Goal: Task Accomplishment & Management: Use online tool/utility

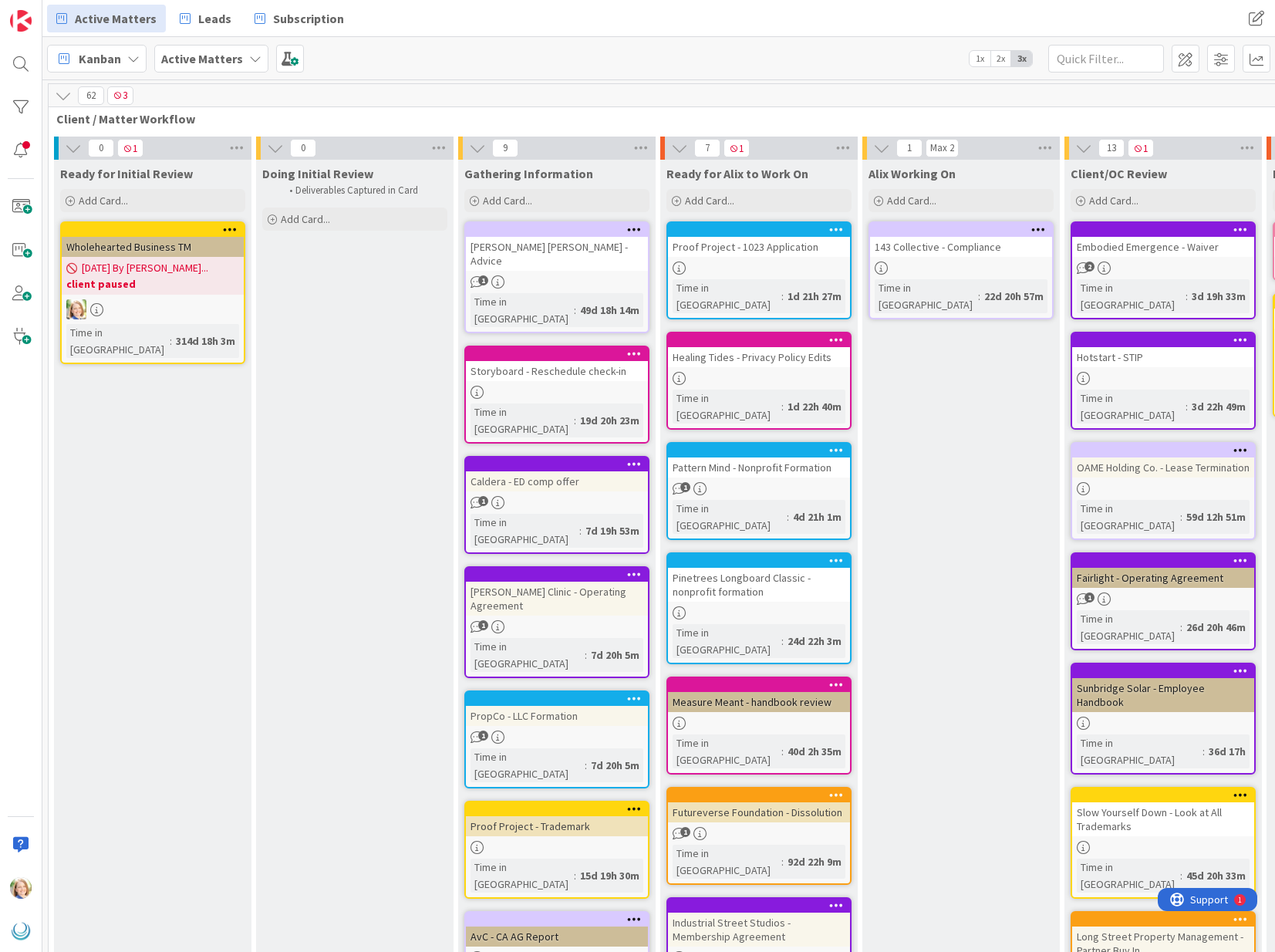
scroll to position [275, 949]
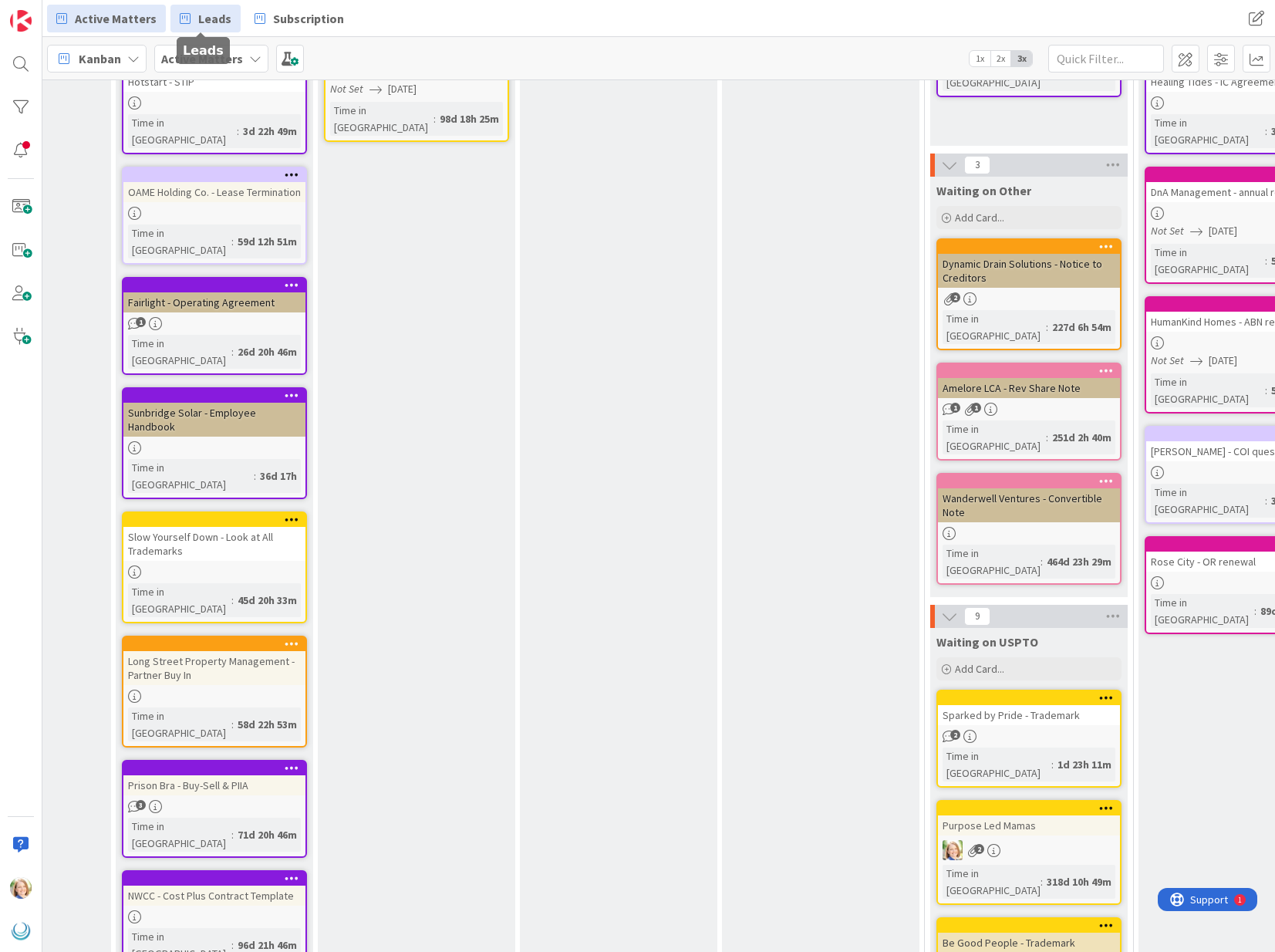
click at [202, 20] on span "Leads" at bounding box center [215, 18] width 33 height 19
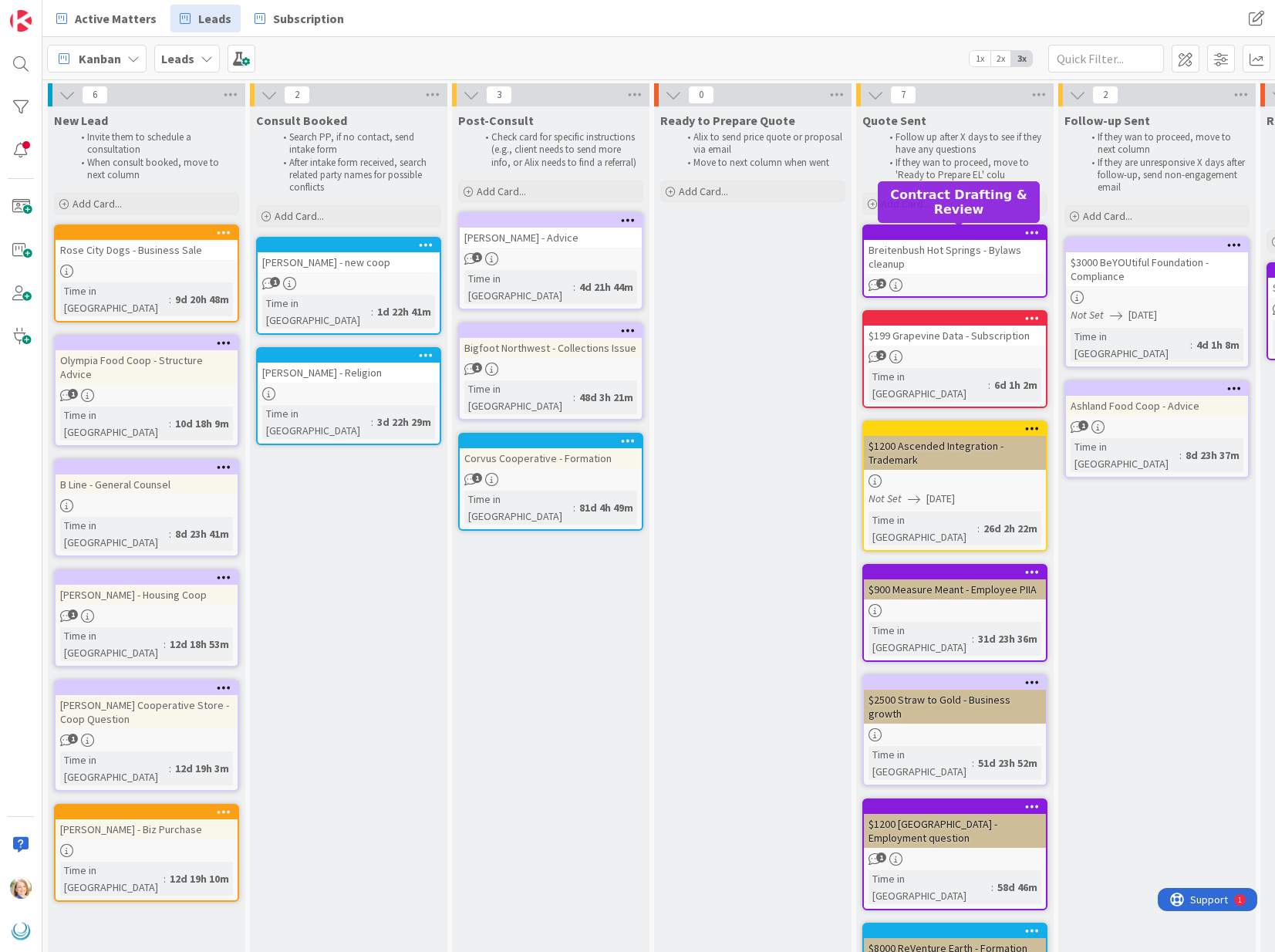
click at [896, 229] on div at bounding box center [959, 233] width 175 height 11
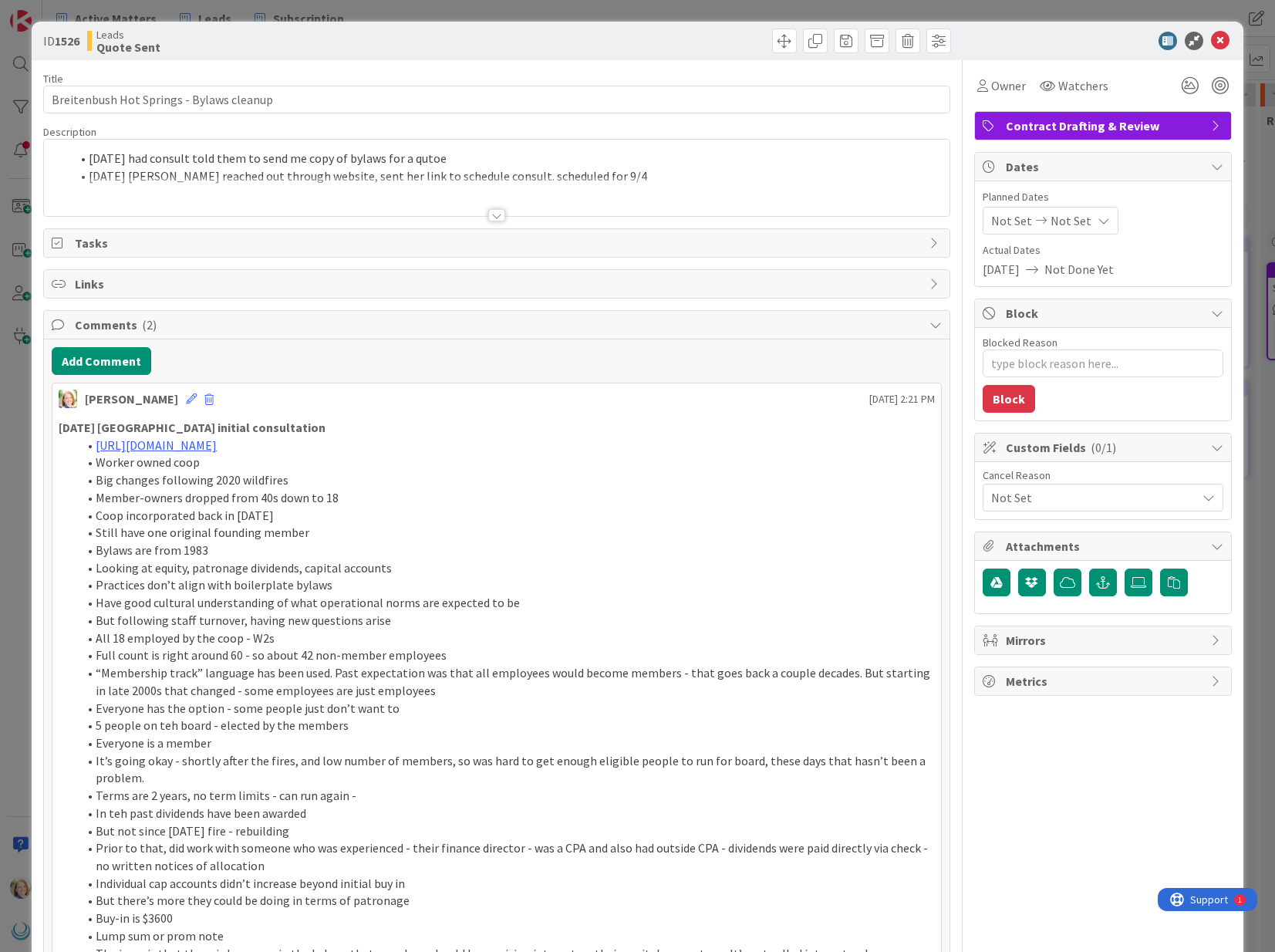
type textarea "x"
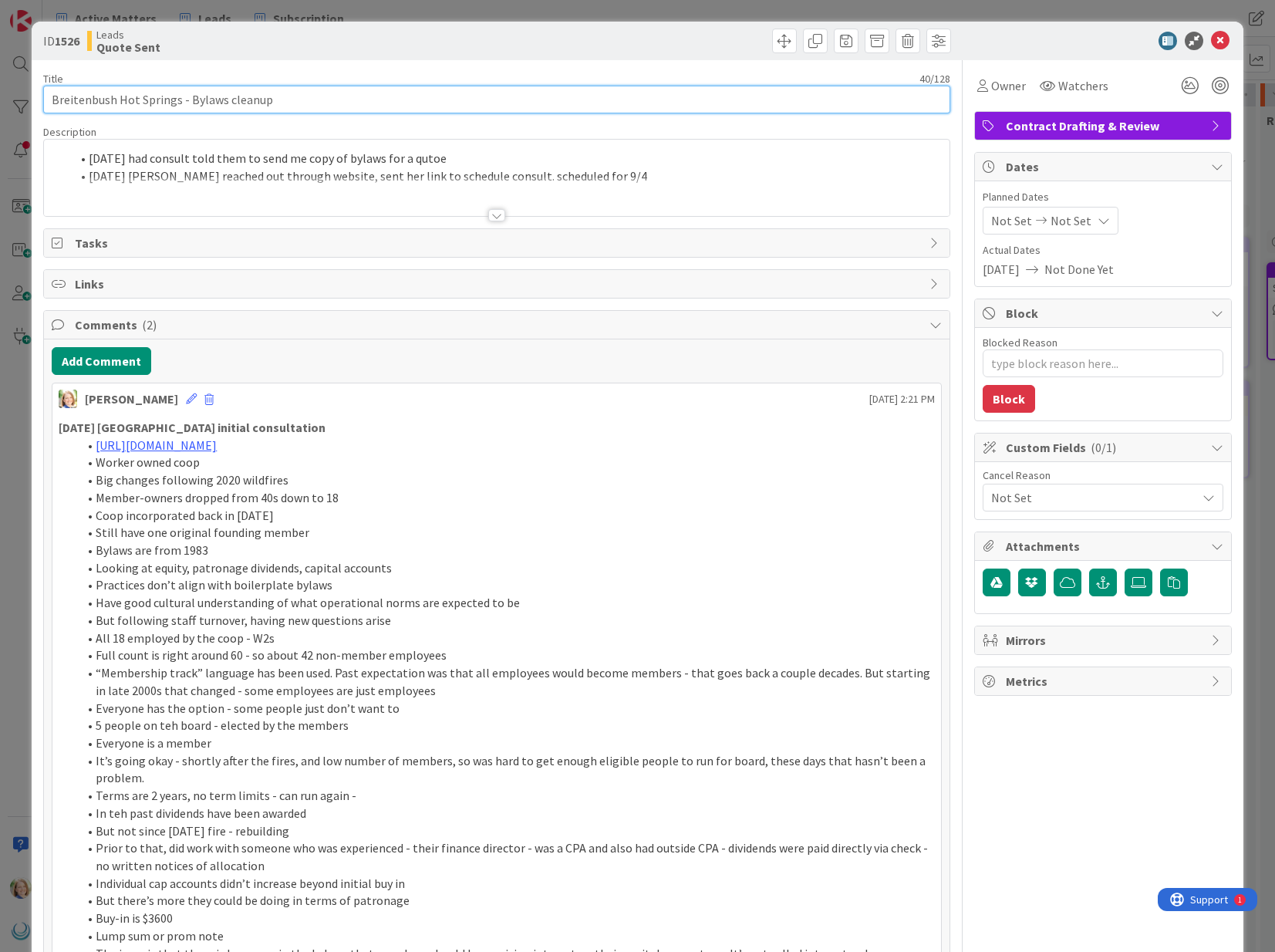
click at [52, 99] on input "Breitenbush Hot Springs - Bylaws cleanup" at bounding box center [497, 100] width 906 height 28
type input "$6000/Breitenbush Hot Springs - Bylaws cleanup"
type textarea "x"
type input "$6000/$4000 - Breitenbush Hot Springs - Bylaws cleanup"
type textarea "x"
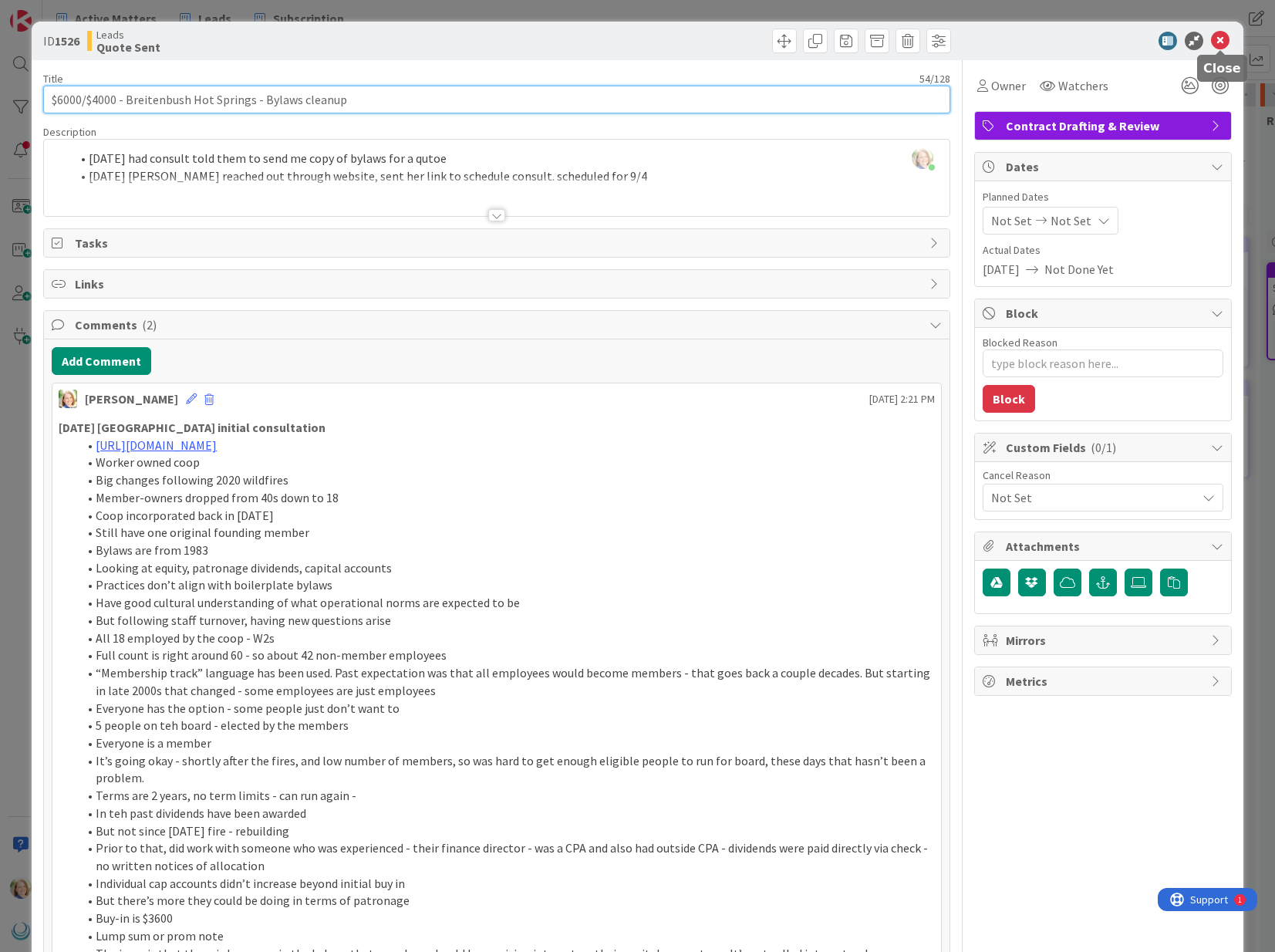
type input "$6000/$4000 - Breitenbush Hot Springs - Bylaws cleanup"
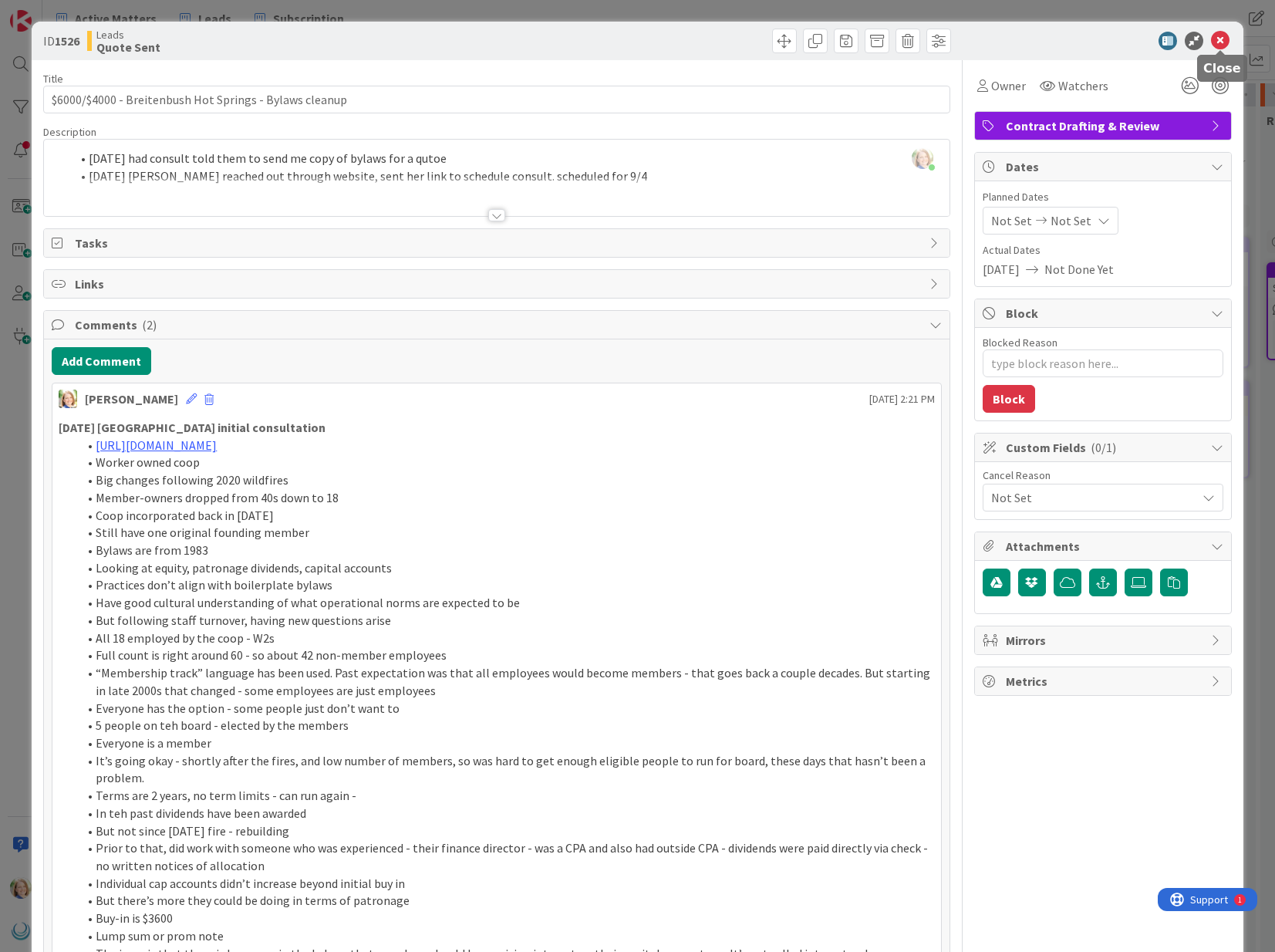
click at [1223, 35] on icon at bounding box center [1220, 41] width 19 height 19
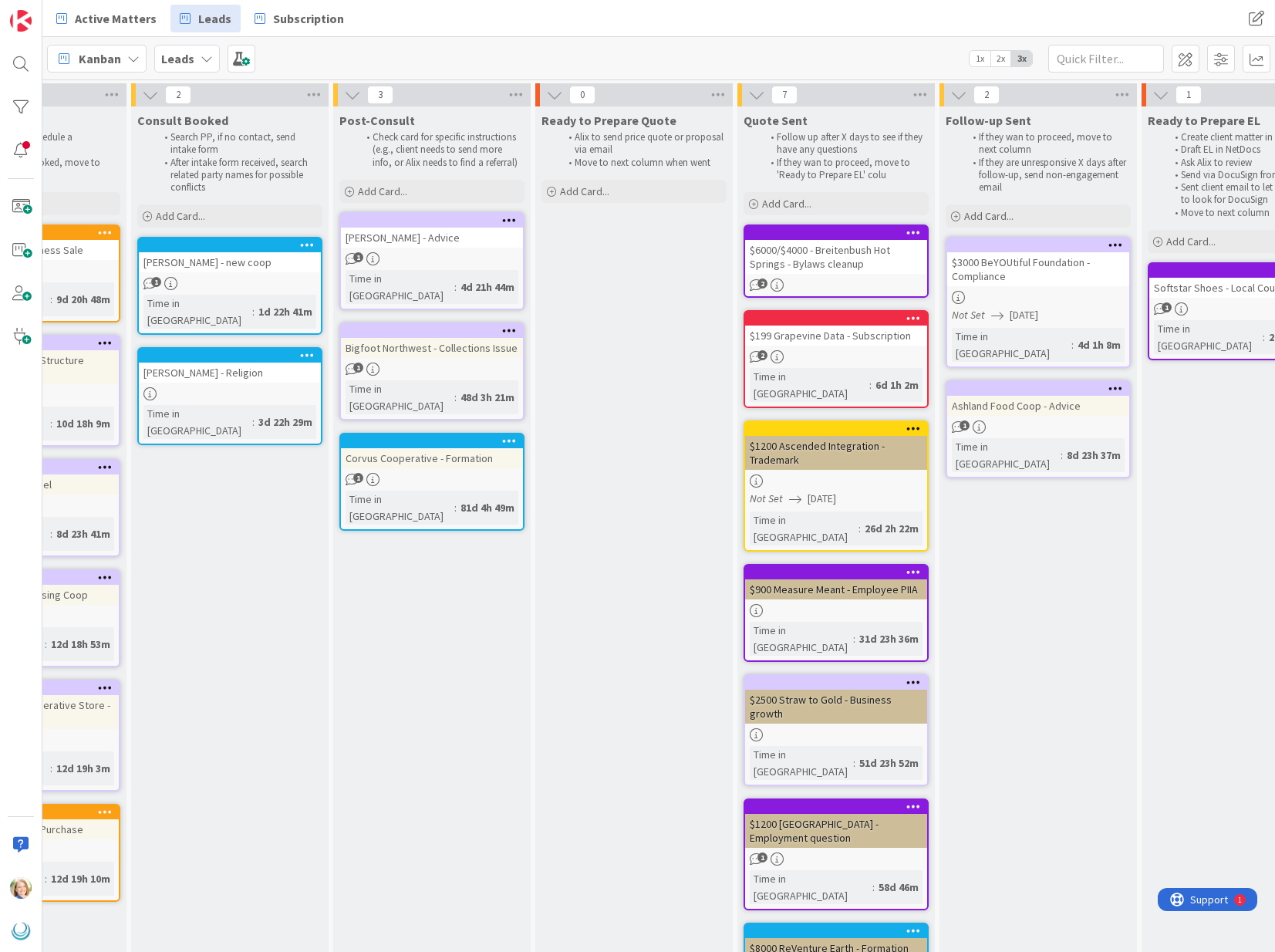
scroll to position [0, 123]
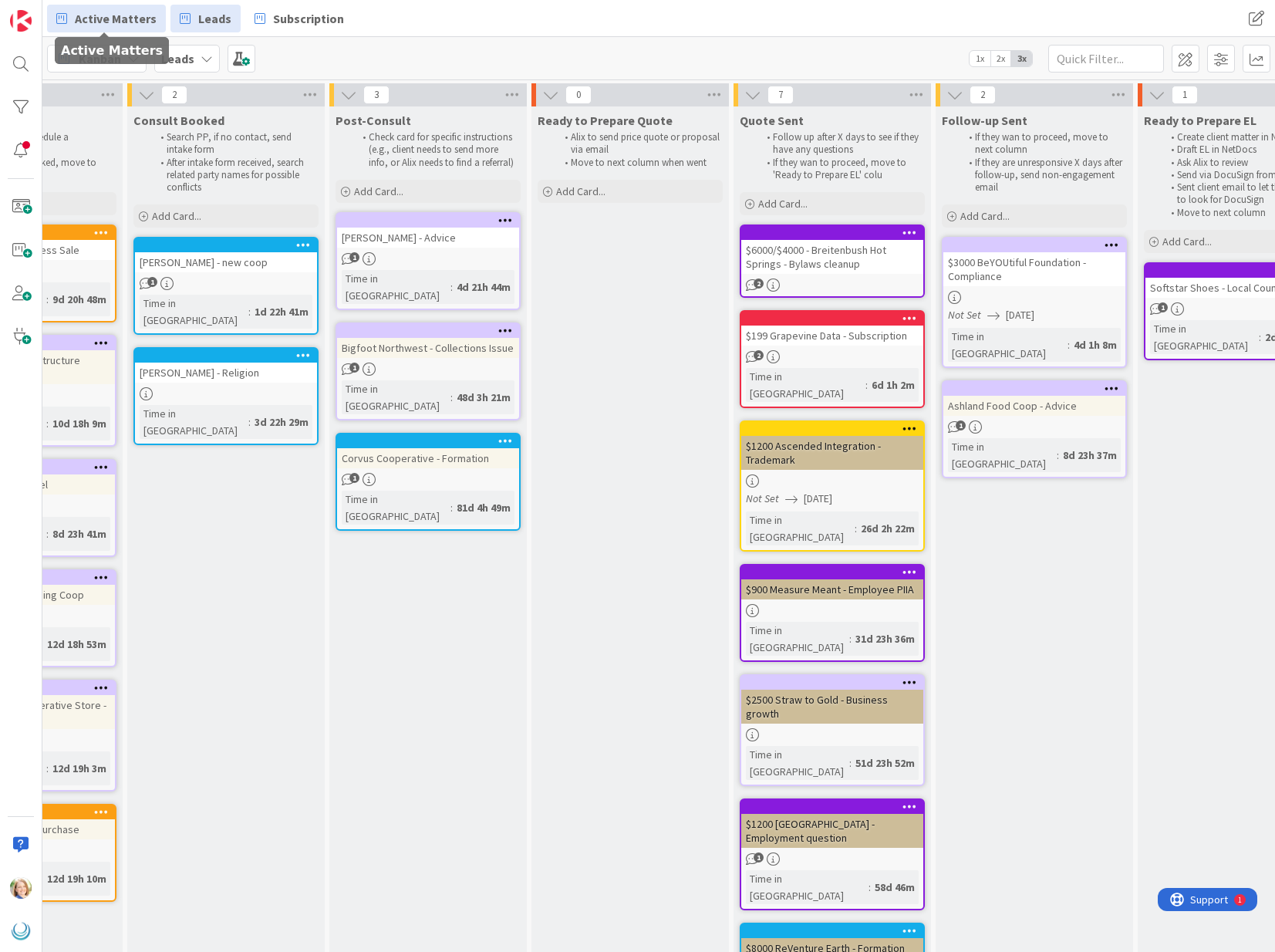
click at [91, 20] on span "Active Matters" at bounding box center [116, 18] width 82 height 19
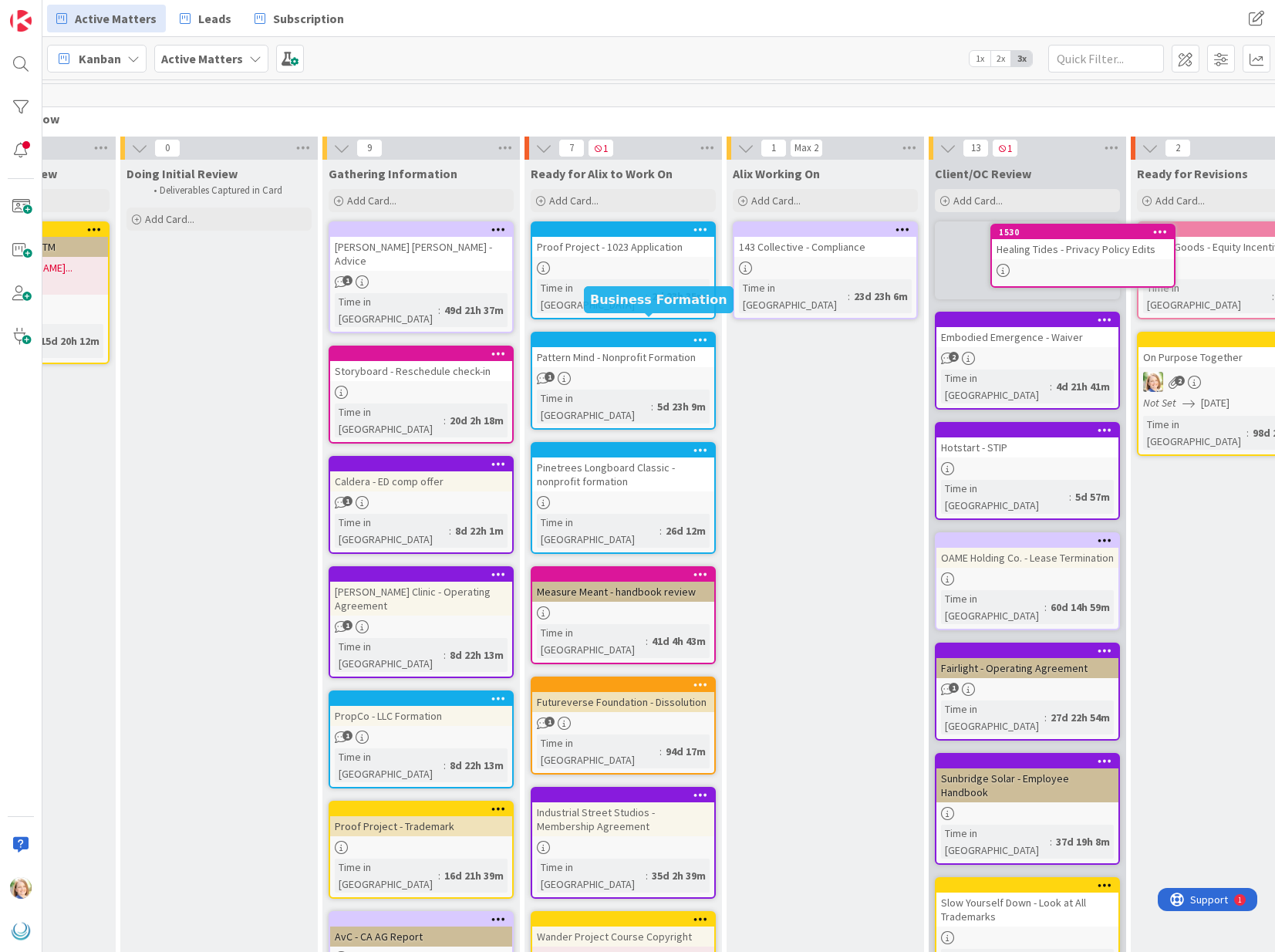
scroll to position [0, 143]
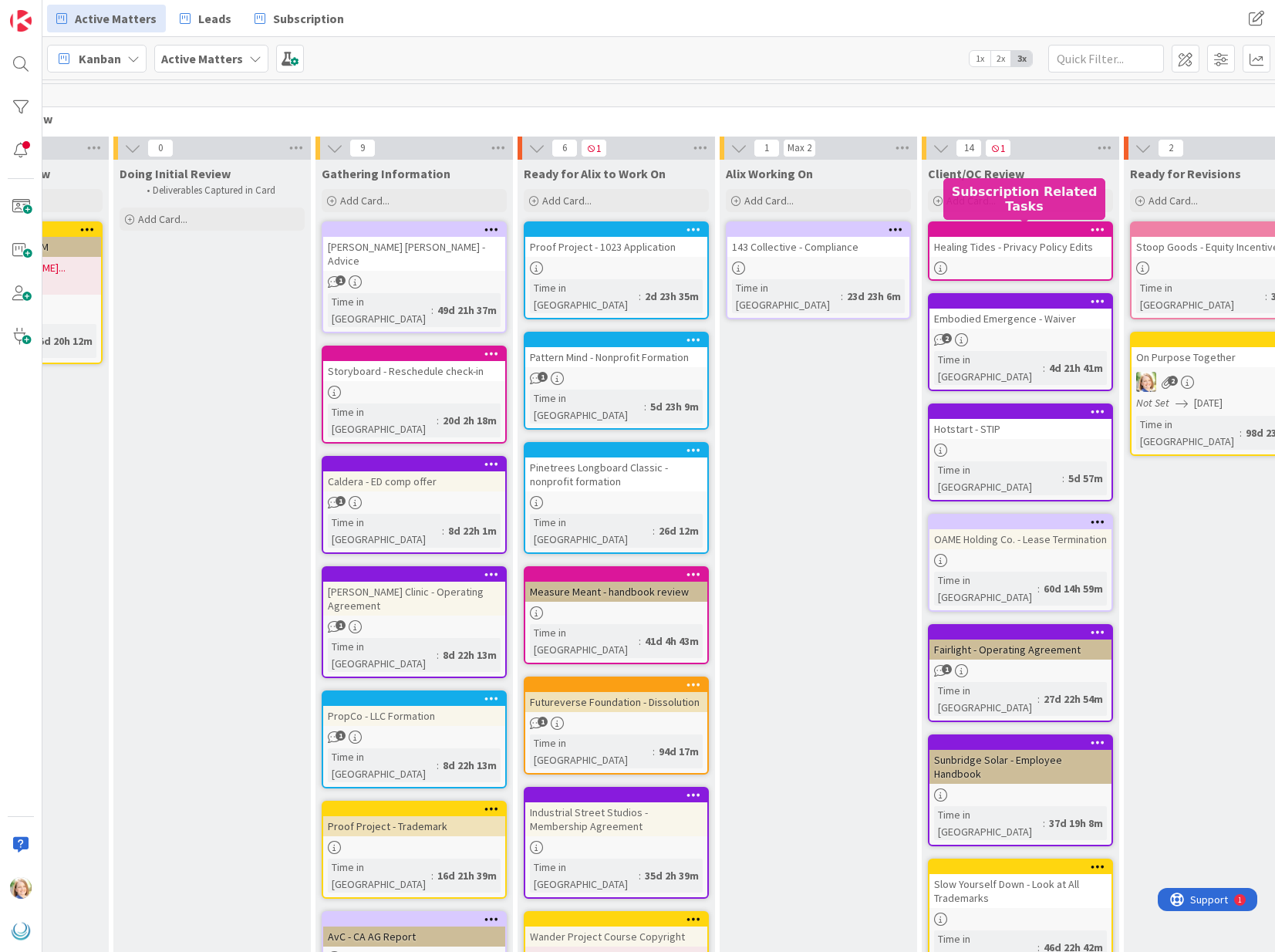
click at [973, 224] on div at bounding box center [1024, 229] width 175 height 11
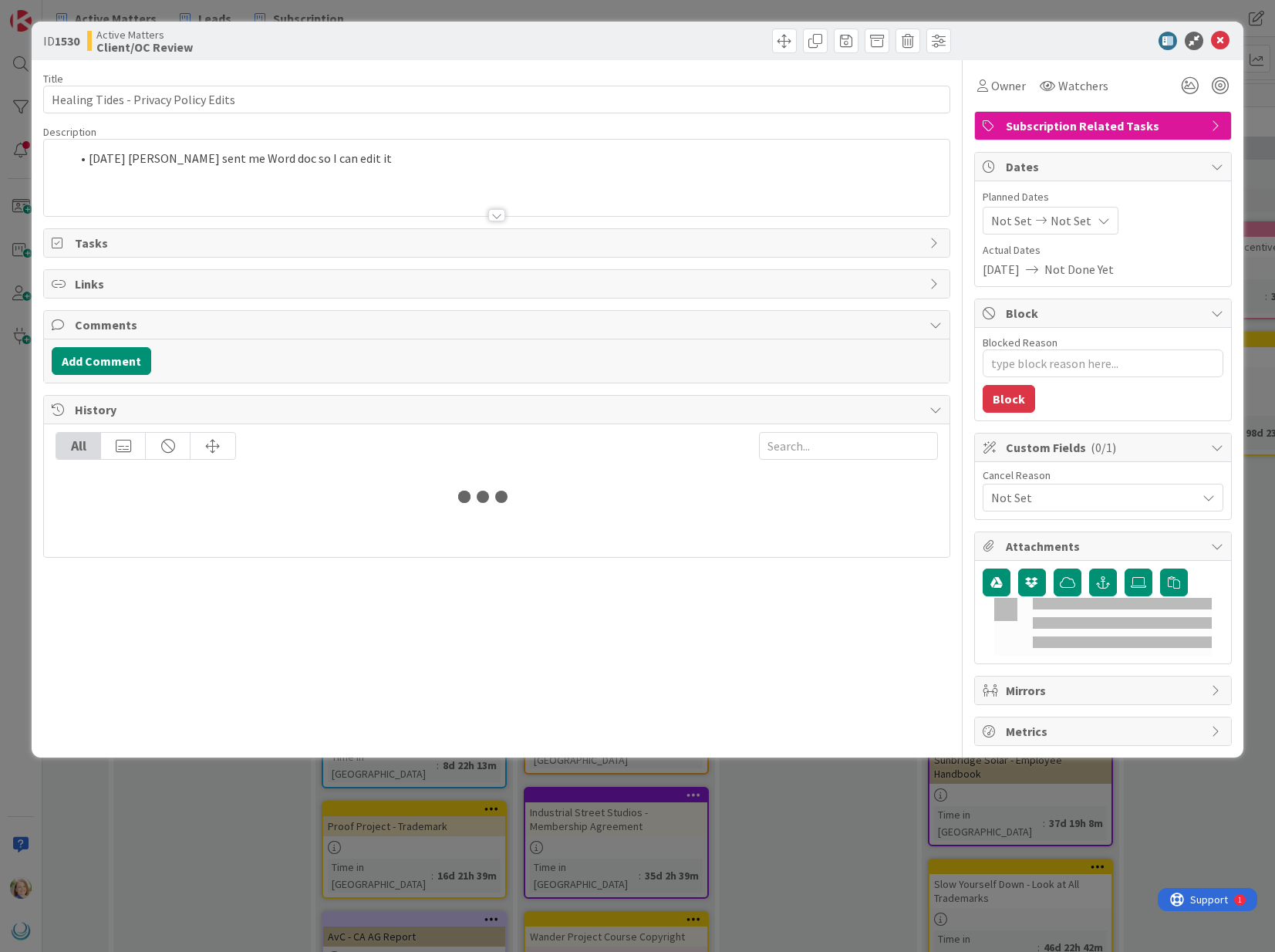
type textarea "x"
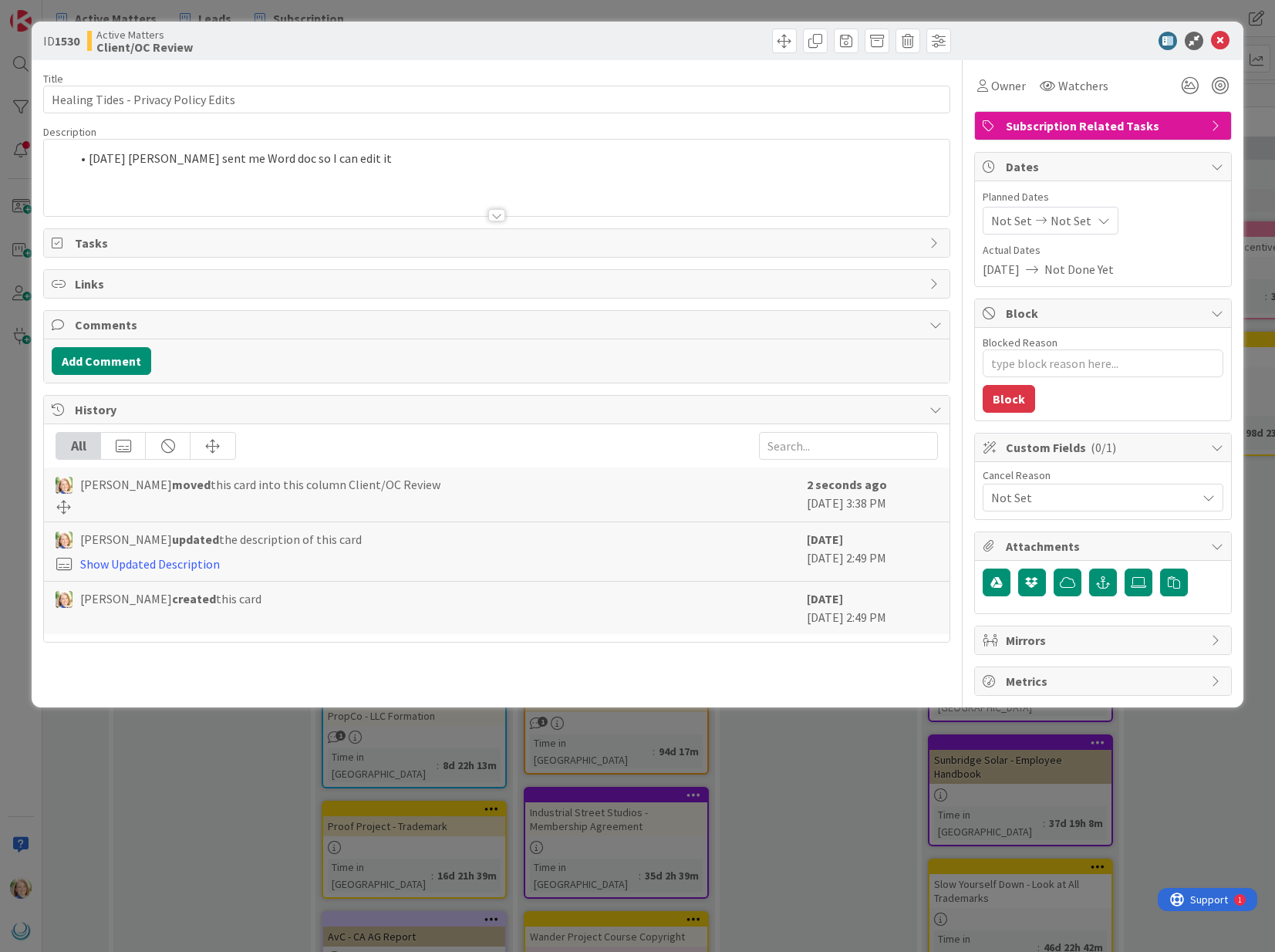
click at [92, 161] on div "[DATE] [PERSON_NAME] sent me Word doc so I can edit it" at bounding box center [497, 177] width 905 height 76
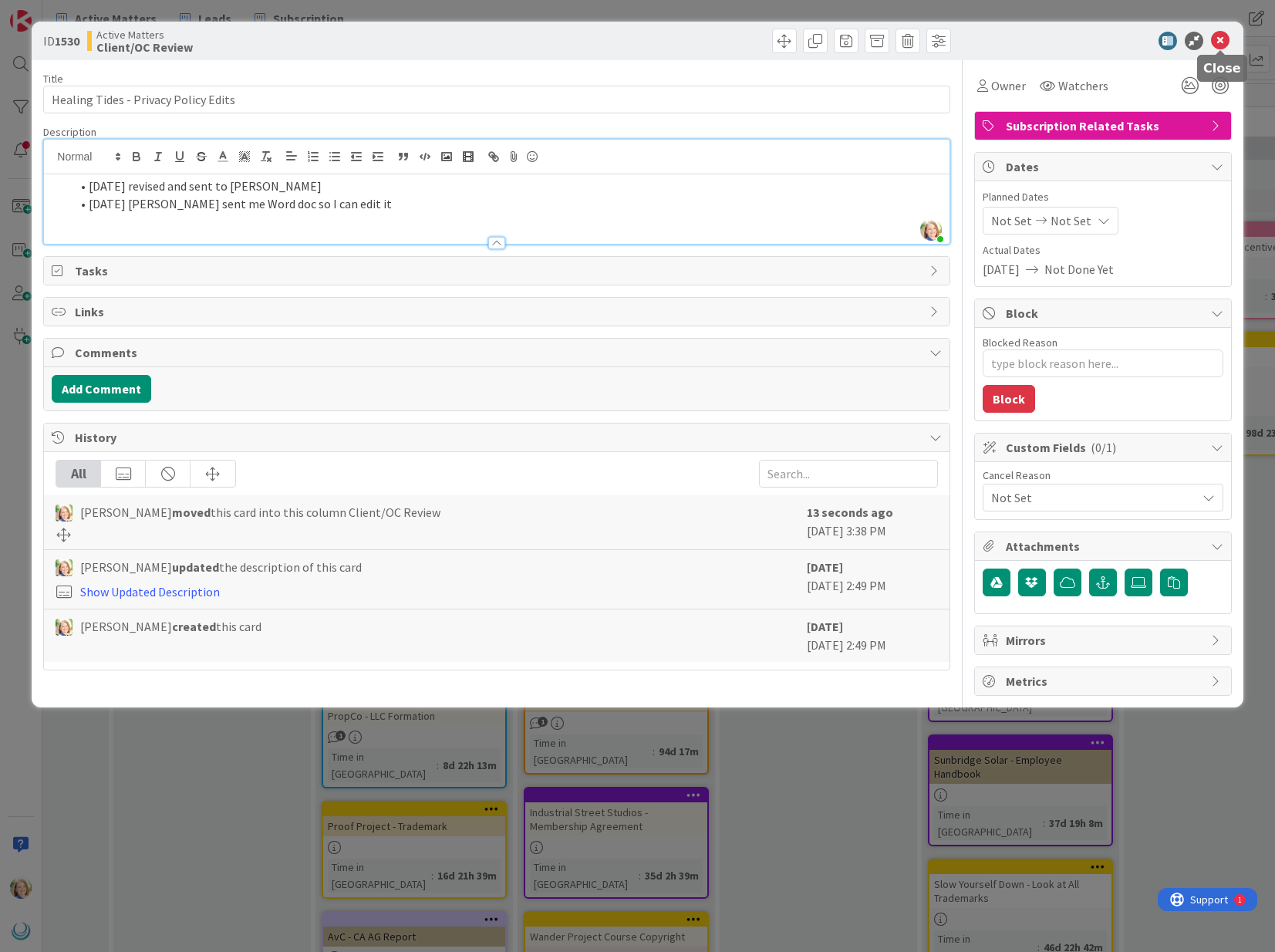
click at [1218, 35] on icon at bounding box center [1220, 41] width 19 height 19
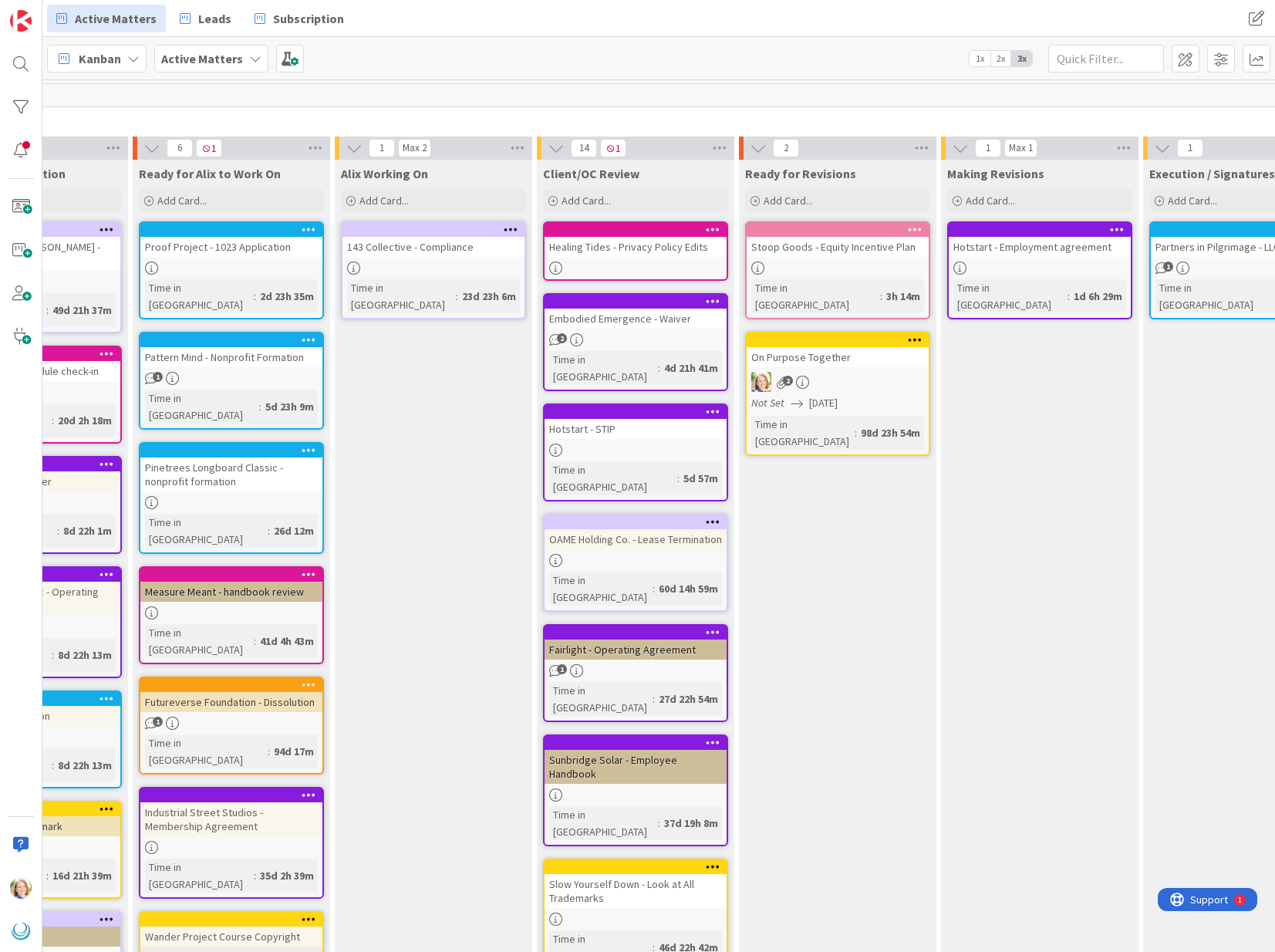
scroll to position [0, 534]
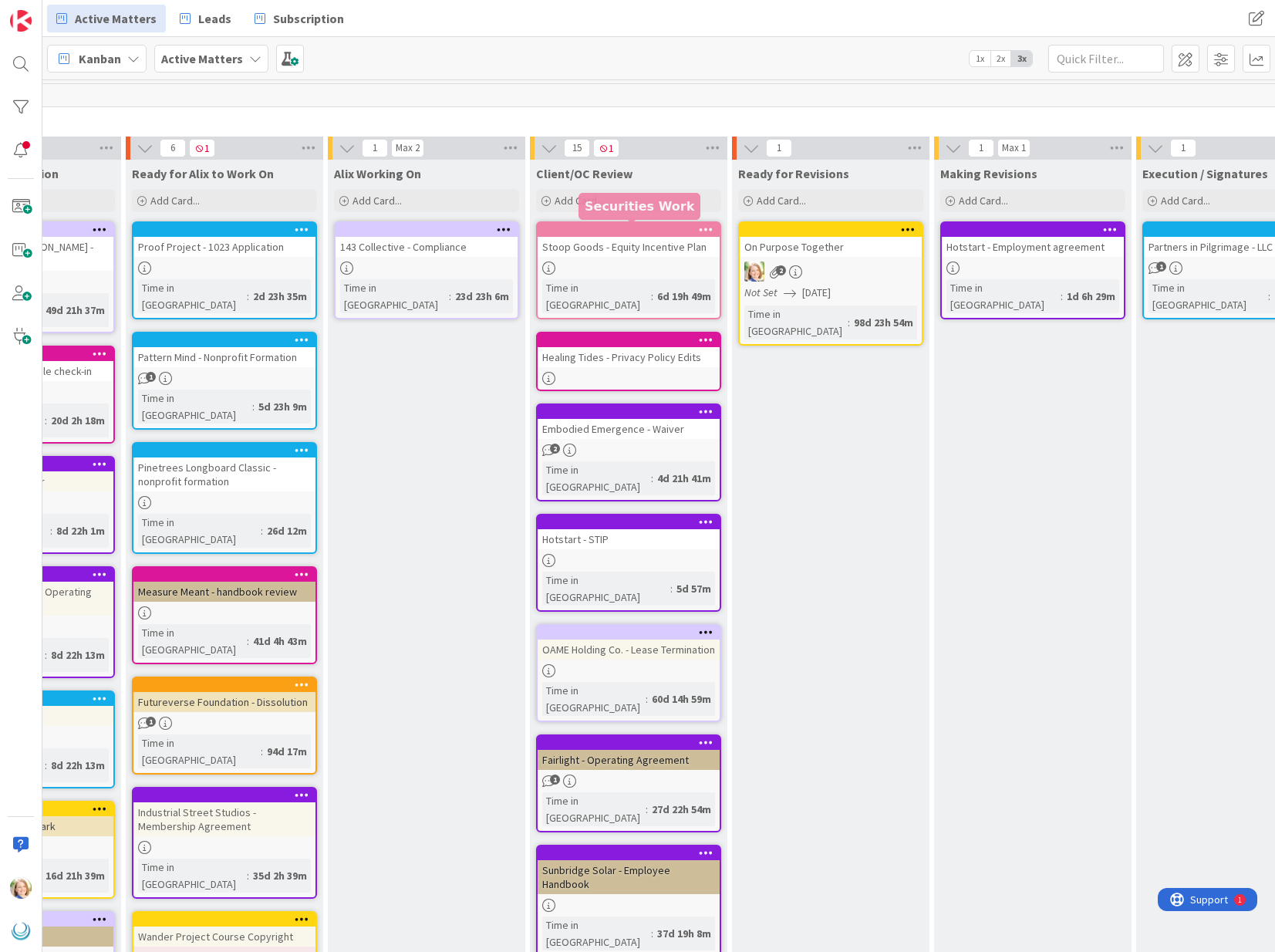
click at [653, 229] on div at bounding box center [633, 229] width 175 height 11
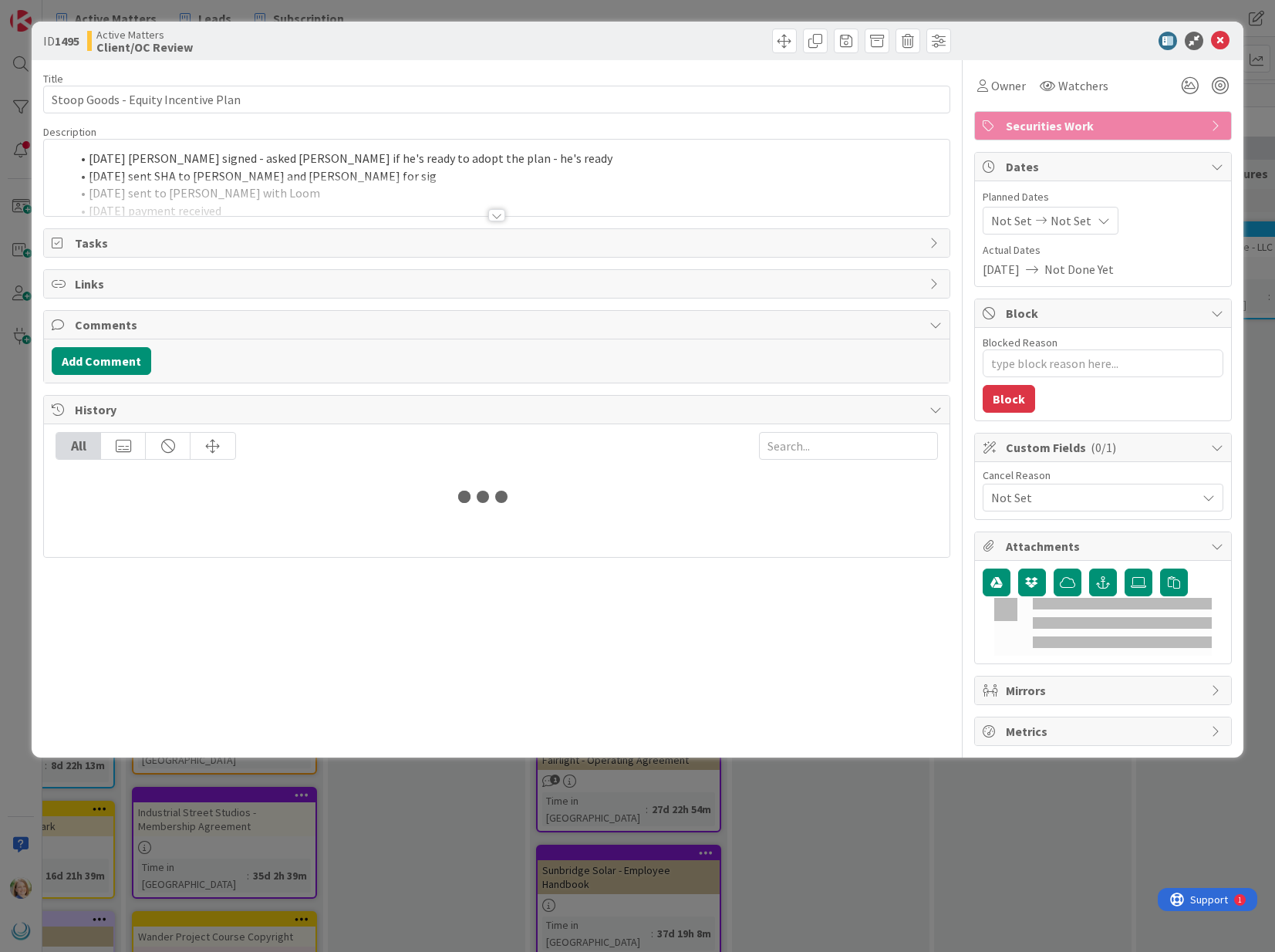
type textarea "x"
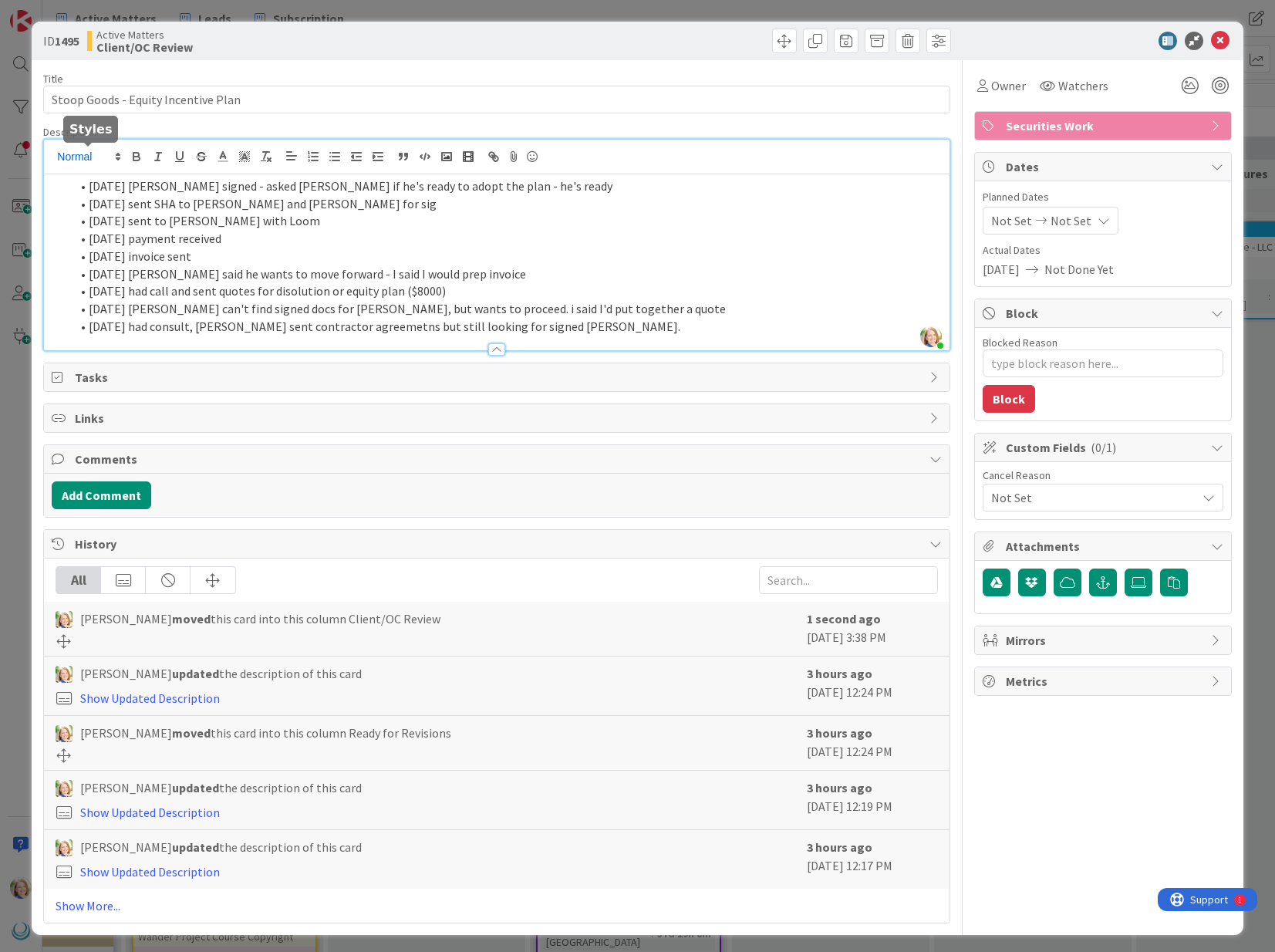
click at [89, 159] on div "[PERSON_NAME] just joined [DATE] SHA signed - asked [PERSON_NAME] if he's ready…" at bounding box center [497, 244] width 905 height 211
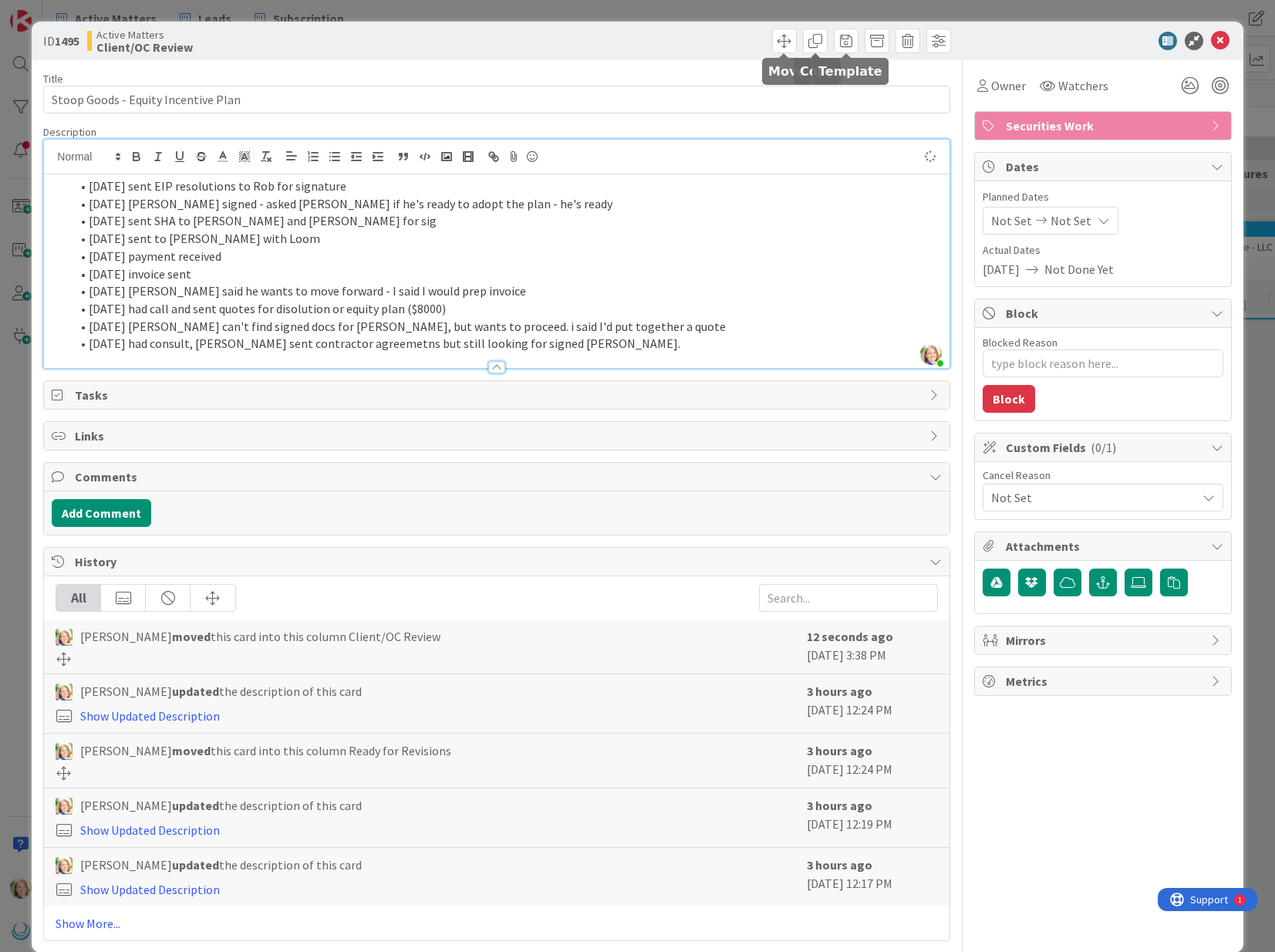
type textarea "x"
click at [1219, 39] on icon at bounding box center [1220, 41] width 19 height 19
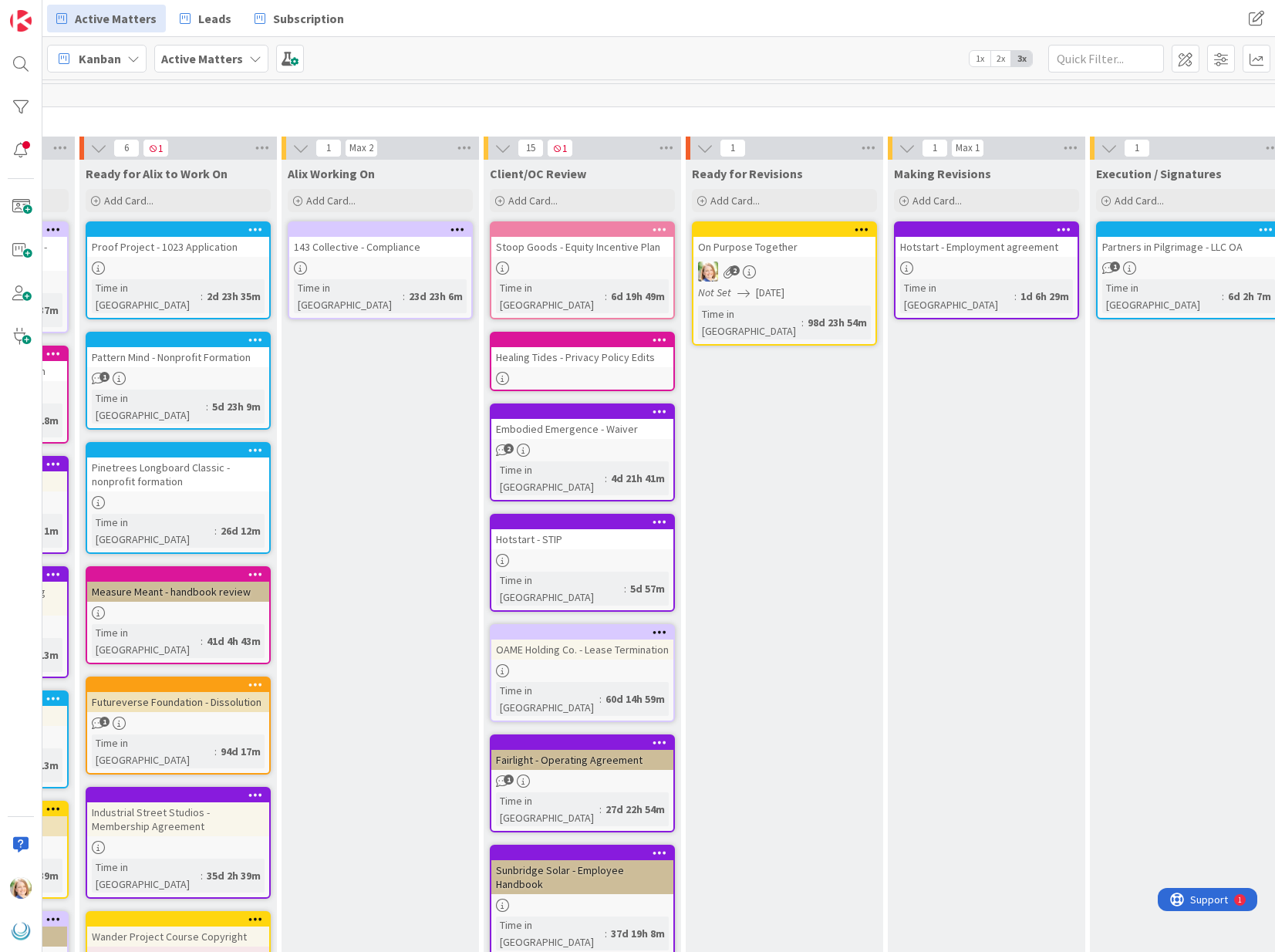
scroll to position [0, 584]
